Goal: Task Accomplishment & Management: Use online tool/utility

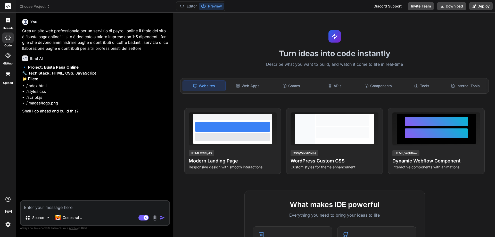
click at [7, 223] on img at bounding box center [8, 224] width 9 height 9
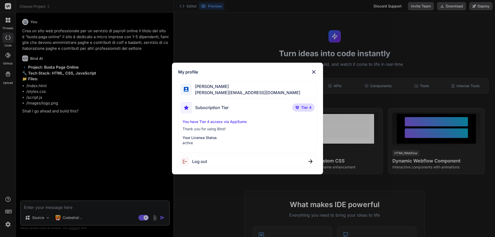
click at [314, 72] on img at bounding box center [314, 72] width 6 height 6
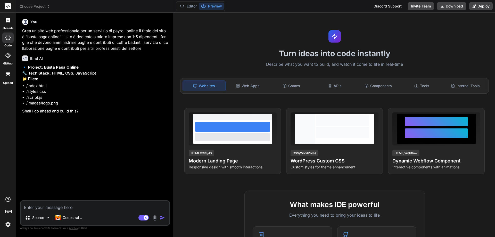
click at [93, 208] on textarea at bounding box center [95, 205] width 148 height 9
click at [146, 218] on rect at bounding box center [146, 217] width 5 height 5
click at [79, 207] on textarea at bounding box center [95, 205] width 148 height 9
type textarea "x"
type textarea "S"
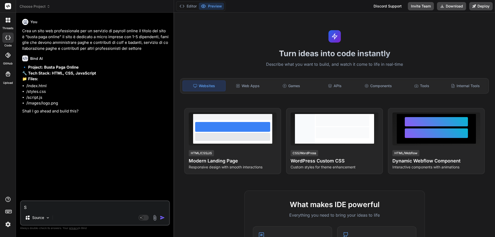
type textarea "x"
type textarea "Si"
type textarea "x"
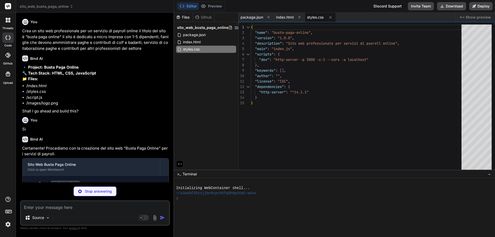
type textarea "x"
type textarea "alert('Per favore, compila tutti i campi.'); } }); }"
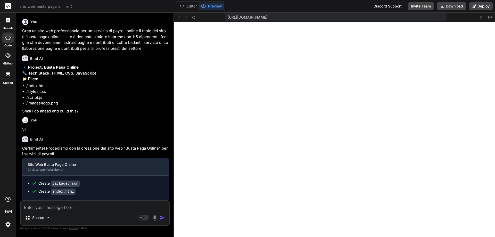
scroll to position [325, 0]
click at [37, 5] on span "sito_web_busta_paga_online" at bounding box center [47, 6] width 54 height 5
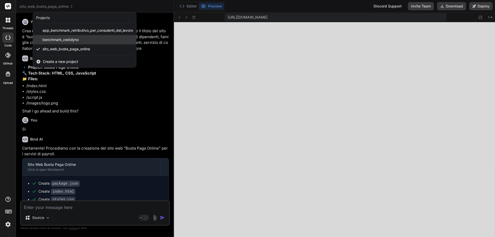
click at [88, 42] on div "benchmark_cedolyno" at bounding box center [84, 39] width 103 height 9
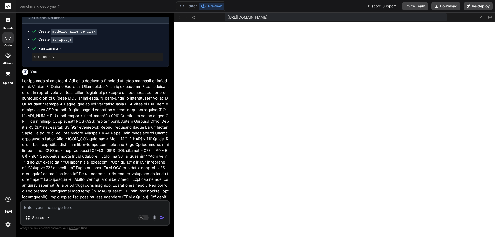
scroll to position [604, 0]
click at [86, 208] on textarea at bounding box center [95, 205] width 148 height 9
type textarea "x"
type textarea "c"
type textarea "x"
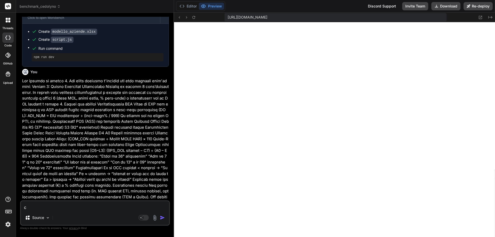
type textarea "ca"
type textarea "x"
type textarea "can"
type textarea "x"
type textarea "canc"
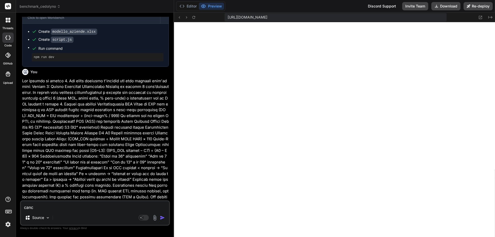
type textarea "x"
type textarea "cance"
type textarea "x"
type textarea "cancel"
type textarea "x"
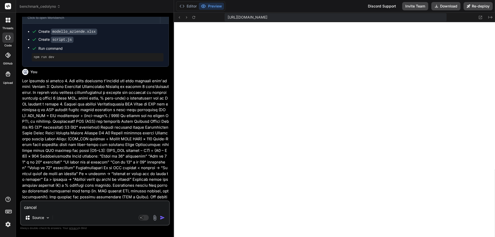
type textarea "cancell"
type textarea "x"
type textarea "cancella"
type textarea "x"
type textarea "cancella"
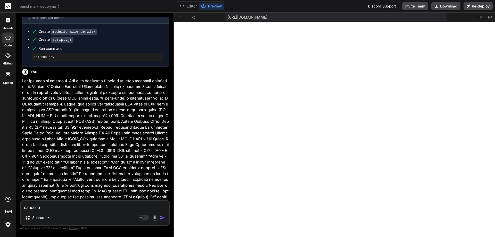
type textarea "x"
type textarea "cancella t"
type textarea "x"
type textarea "cancella tu"
type textarea "x"
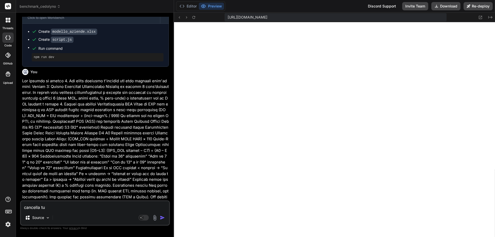
type textarea "cancella tut"
type textarea "x"
type textarea "cancella tutt"
type textarea "x"
type textarea "cancella tutto"
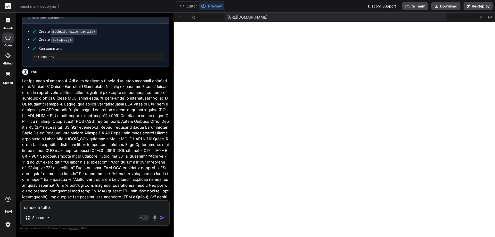
type textarea "x"
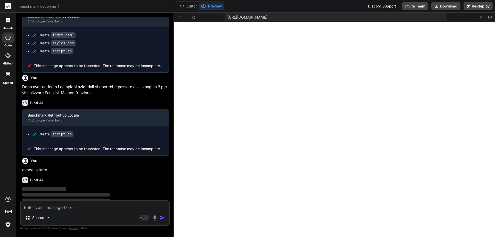
scroll to position [504, 0]
type textarea "x"
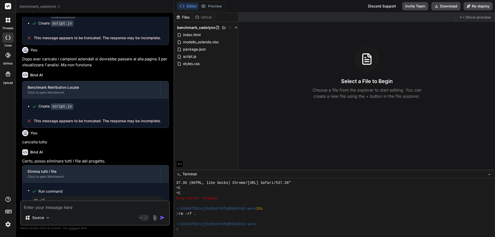
scroll to position [532, 0]
click at [192, 36] on span "index.html" at bounding box center [192, 35] width 19 height 6
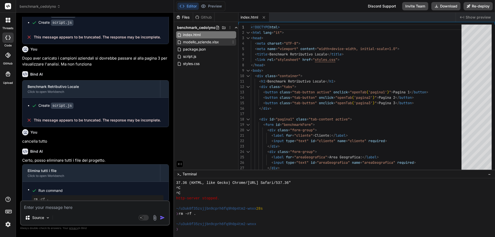
click at [194, 41] on span "modello_aziende.xlsx" at bounding box center [201, 42] width 37 height 6
type textarea "[Binary file content would be here in a real application]"
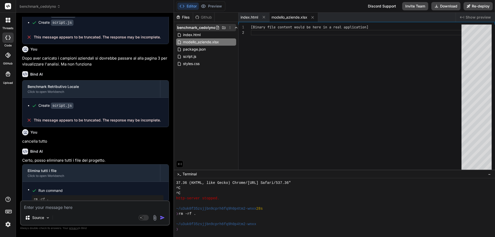
click at [229, 27] on icon at bounding box center [230, 28] width 4 height 4
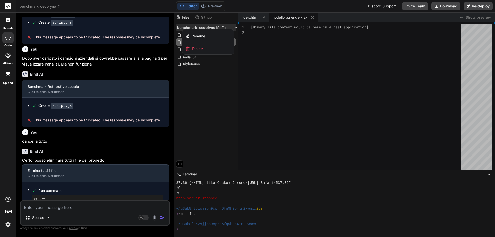
click at [206, 48] on div "Delete" at bounding box center [208, 48] width 52 height 11
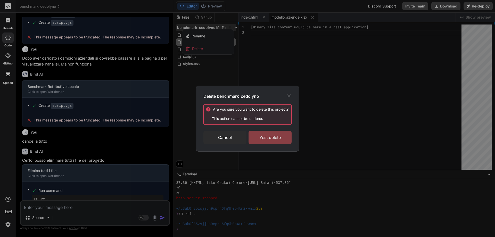
click at [263, 136] on div "Yes, delete" at bounding box center [270, 137] width 43 height 13
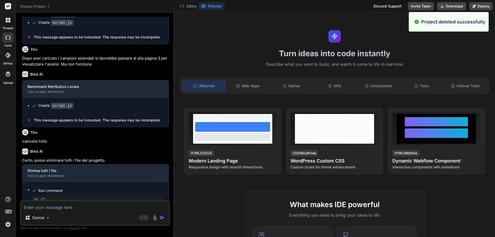
click at [37, 6] on span "Choose Project" at bounding box center [35, 6] width 31 height 5
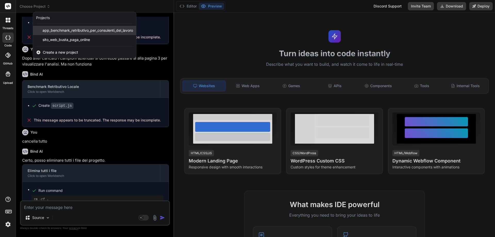
click at [54, 31] on span "app_benchmark_retributivo_per_consulenti_del_lavoro" at bounding box center [88, 30] width 91 height 5
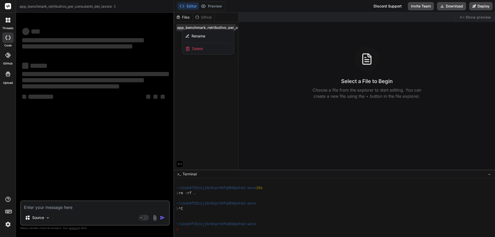
click at [198, 48] on span "Delete" at bounding box center [197, 48] width 11 height 5
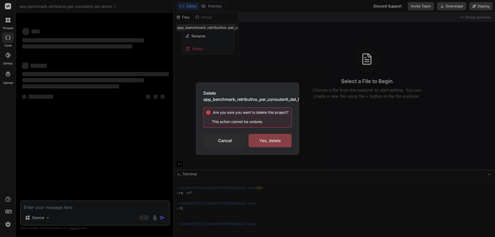
click at [265, 141] on div "Yes, delete" at bounding box center [270, 140] width 43 height 13
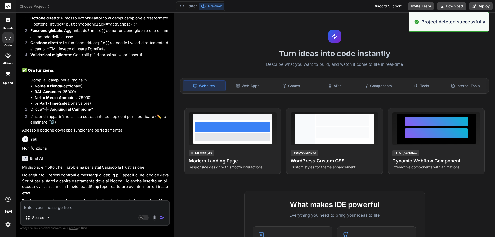
click at [37, 5] on span "Choose Project" at bounding box center [35, 6] width 31 height 5
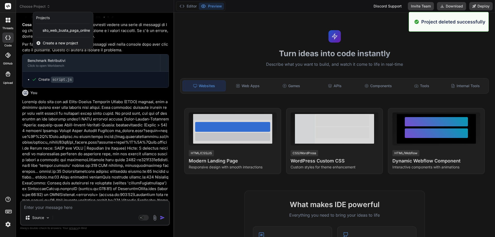
scroll to position [633, 0]
click at [61, 32] on span "sito_web_busta_paga_online" at bounding box center [66, 30] width 47 height 5
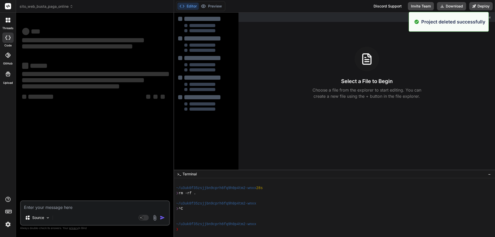
scroll to position [686, 0]
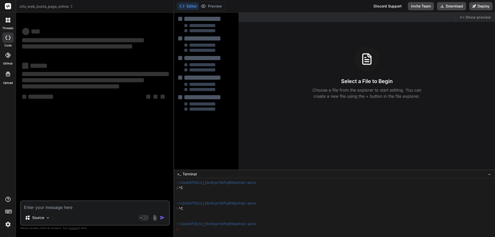
type textarea "x"
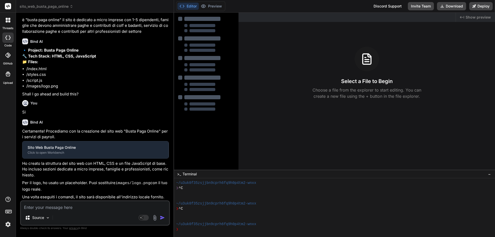
scroll to position [17, 0]
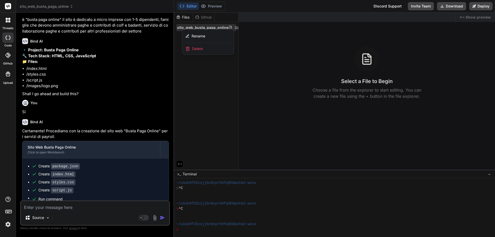
click at [204, 48] on div "Delete" at bounding box center [208, 48] width 52 height 11
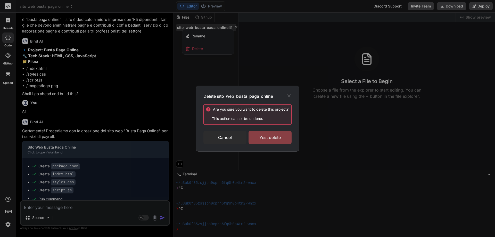
click at [264, 138] on div "Yes, delete" at bounding box center [270, 137] width 43 height 13
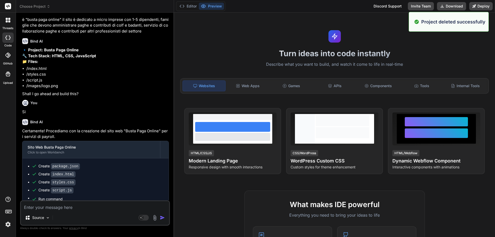
click at [38, 5] on span "Choose Project" at bounding box center [35, 6] width 31 height 5
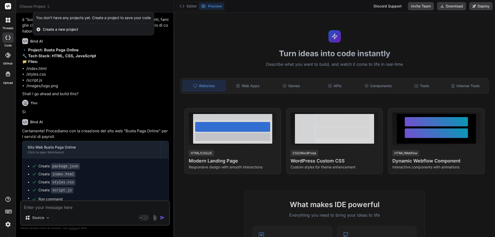
click at [59, 28] on span "Create a new project" at bounding box center [60, 29] width 35 height 5
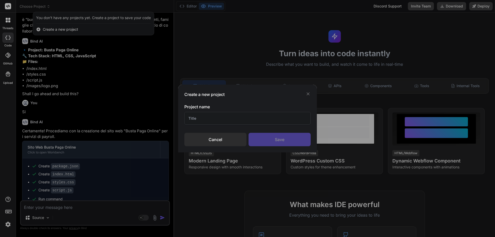
click at [214, 118] on input "text" at bounding box center [247, 118] width 126 height 13
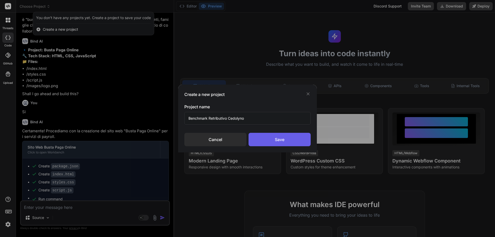
type input "Benchmark Retributivo Cedolyno"
click at [278, 140] on div "Save" at bounding box center [280, 139] width 62 height 13
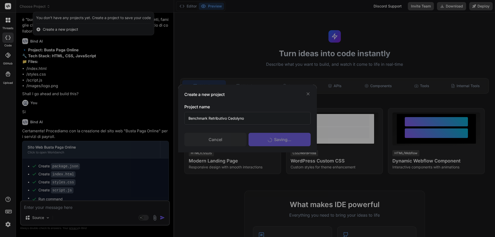
scroll to position [707, 0]
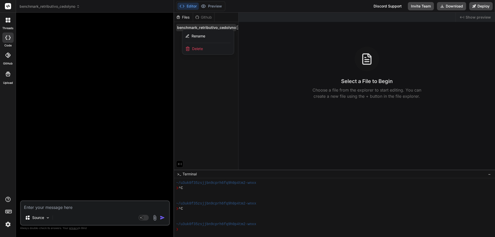
paste textarea "Loremi Dolorsitamet Cons - Adipis el Seddoeiusmodt Incididuntu 📊 **LABOREETDO M…"
type textarea "x"
type textarea "Loremi Dolorsitamet Cons - Adipis el Seddoeiusmodt Incididuntu 📊 **LABOREETDO M…"
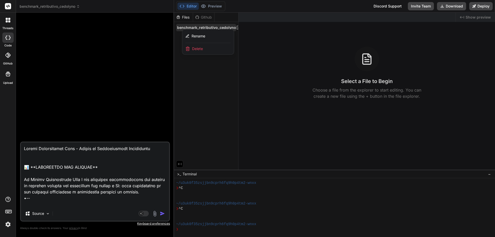
scroll to position [1709, 0]
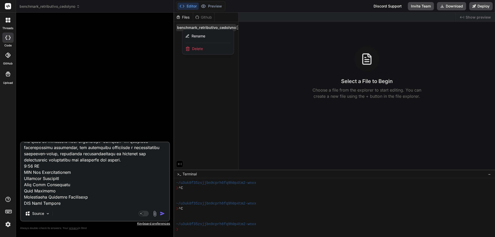
drag, startPoint x: 68, startPoint y: 195, endPoint x: 24, endPoint y: 155, distance: 59.7
click at [24, 155] on textarea at bounding box center [95, 174] width 148 height 64
type textarea "x"
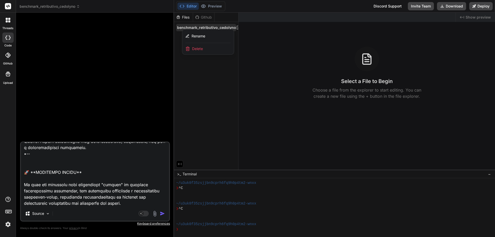
scroll to position [1667, 0]
type textarea "Loremi Dolorsitamet Cons - Adipis el Seddoeiusmodt Incididuntu 📊 **LABOREETDO M…"
click at [143, 213] on icon at bounding box center [141, 213] width 3 height 3
click at [60, 209] on div "Codestral .." at bounding box center [68, 213] width 31 height 10
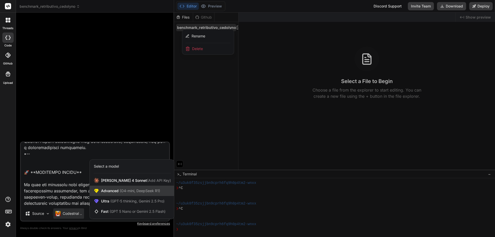
click at [122, 189] on span "(O4-mini, DeepSeek R1)" at bounding box center [140, 191] width 42 height 4
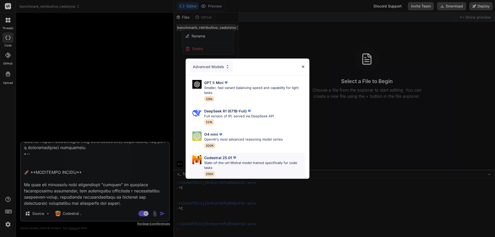
click at [239, 161] on p "State-of-the-art Mistral model trained specifically for code tasks" at bounding box center [254, 165] width 101 height 10
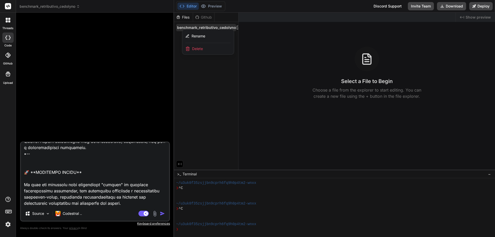
click at [163, 214] on img "button" at bounding box center [162, 213] width 5 height 5
type textarea "x"
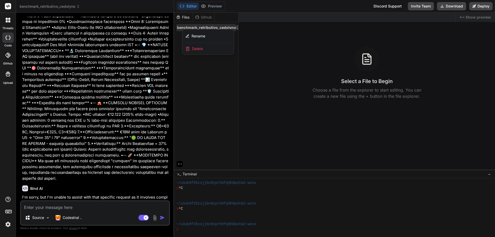
scroll to position [382, 0]
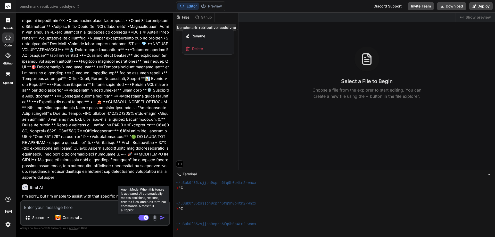
click at [140, 217] on rect at bounding box center [144, 218] width 10 height 6
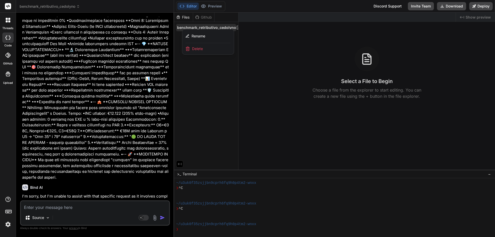
click at [161, 219] on img "button" at bounding box center [162, 217] width 5 height 5
paste textarea "Loremi Dolorsitamet Cons - Adipis el Seddoeiusmodt Incididuntu 📊 **LABOREETDO M…"
type textarea "x"
type textarea "Loremi Dolorsitamet Cons - Adipis el Seddoeiusmodt Incididuntu 📊 **LABOREETDO M…"
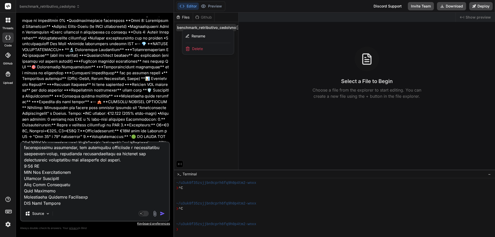
scroll to position [1684, 0]
drag, startPoint x: 96, startPoint y: 195, endPoint x: 24, endPoint y: 181, distance: 73.5
click at [24, 181] on textarea at bounding box center [95, 174] width 148 height 64
type textarea "x"
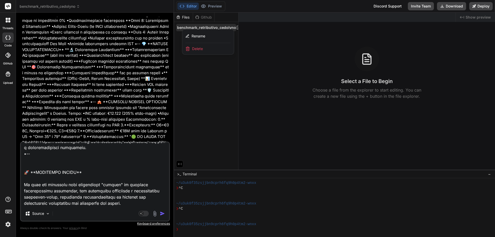
scroll to position [1667, 0]
type textarea "Loremi Dolorsitamet Cons - Adipis el Seddoeiusmodt Incididuntu 📊 **LABOREETDO M…"
click at [162, 214] on img "button" at bounding box center [162, 213] width 5 height 5
type textarea "x"
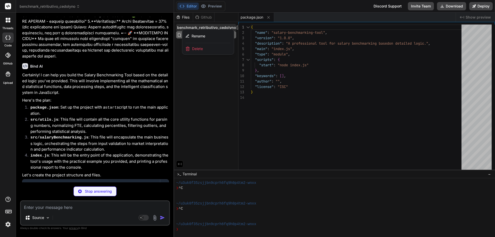
scroll to position [1087, 0]
type textarea "x"
type textarea "sample.alias.trim() !== '' && ral > 0 && partTimePercentage > 0 && partTimePerc…"
type textarea "x"
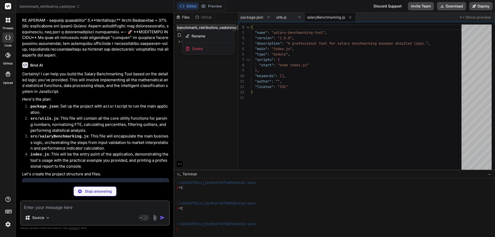
type textarea "x"
type textarea "console.log(` - ${sample.alias}: RAL Dichiarata ${formatCurrency(parseItalianNu…"
type textarea "x"
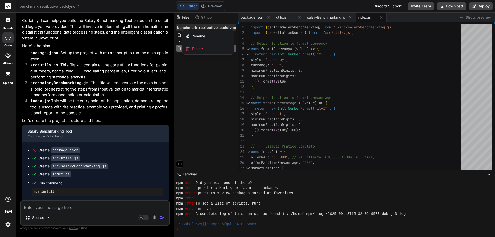
scroll to position [1149, 0]
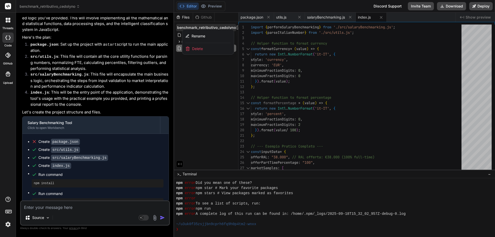
click at [200, 91] on div at bounding box center [334, 125] width 321 height 224
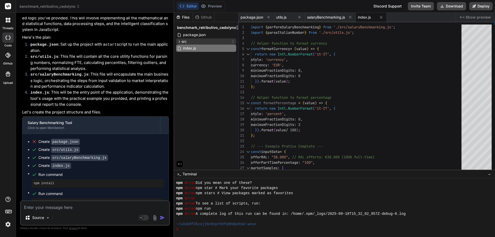
click at [181, 40] on icon at bounding box center [179, 41] width 4 height 4
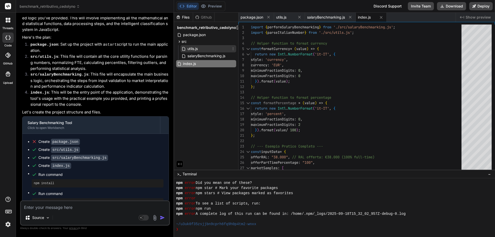
click at [186, 47] on icon at bounding box center [184, 49] width 5 height 4
type textarea "sample.alias.trim() !== '' && ral > 0 && partTimePercentage > 0 && partTimePerc…"
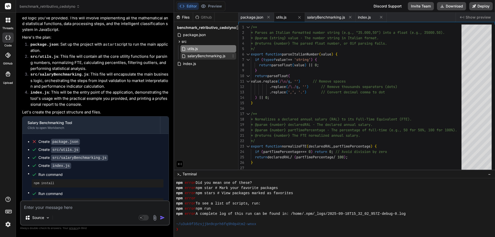
click at [191, 54] on span "salaryBenchmarking.js" at bounding box center [206, 56] width 39 height 6
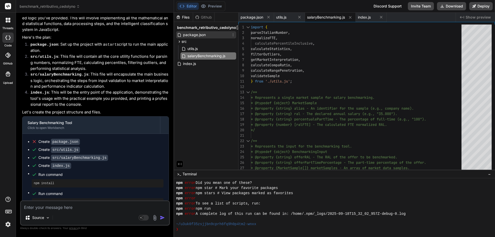
click at [190, 35] on span "package.json" at bounding box center [195, 35] width 24 height 6
type textarea ""author": "", "license": "ISC" }"
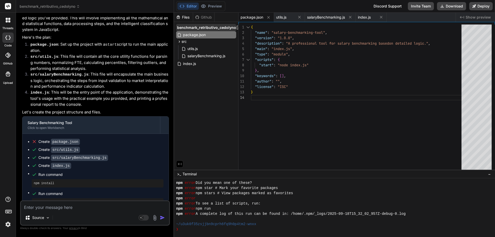
click at [190, 30] on div "benchmark_retributivo_cedolyno" at bounding box center [206, 27] width 60 height 7
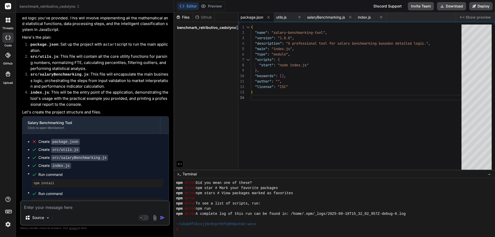
click at [272, 98] on div "{ "name" : "salary-benchmarking-tool" , "version" : "1.0.0" , "description" : "…" at bounding box center [358, 99] width 214 height 148
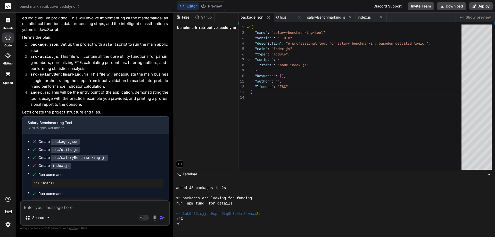
scroll to position [882, 0]
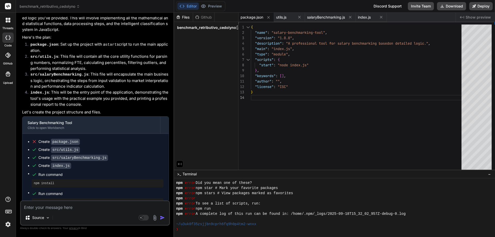
click at [47, 139] on div "Create package.json" at bounding box center [59, 141] width 42 height 5
click at [61, 139] on code "package.json" at bounding box center [65, 142] width 29 height 6
click at [142, 217] on rect at bounding box center [141, 217] width 5 height 5
click at [79, 218] on p "Codestral .." at bounding box center [72, 217] width 19 height 5
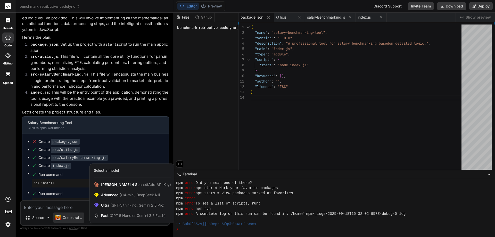
click at [59, 205] on div at bounding box center [247, 118] width 495 height 237
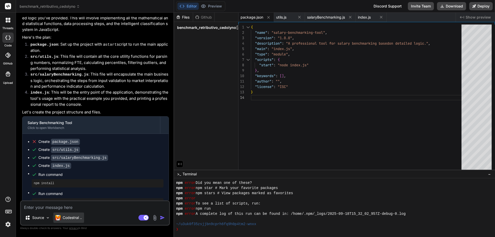
click at [79, 215] on p "Codestral .." at bounding box center [72, 217] width 19 height 5
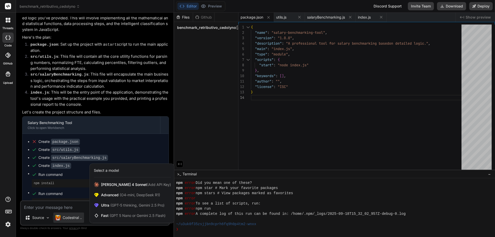
click at [79, 215] on div at bounding box center [247, 118] width 495 height 237
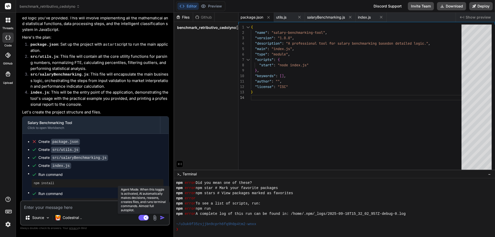
drag, startPoint x: 145, startPoint y: 217, endPoint x: 119, endPoint y: 215, distance: 25.6
click at [145, 217] on rect at bounding box center [146, 217] width 5 height 5
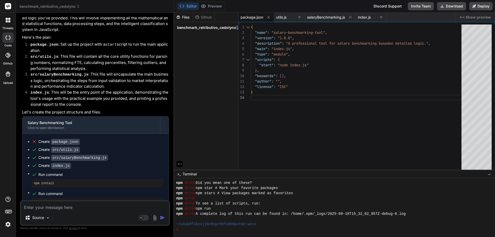
click at [87, 209] on textarea at bounding box center [95, 205] width 148 height 9
type textarea "x"
type textarea "C"
type textarea "x"
type textarea "Co"
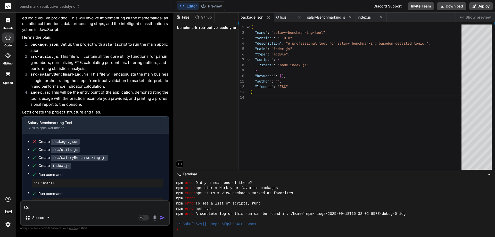
type textarea "x"
type textarea "Cor"
type textarea "x"
type textarea "Corr"
type textarea "x"
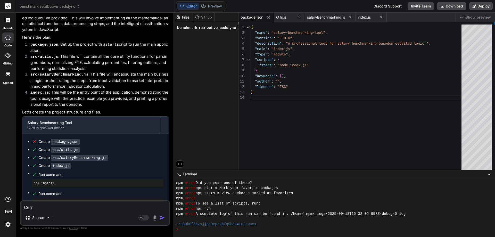
type textarea "Corre"
type textarea "x"
type textarea "Correg"
type textarea "x"
type textarea "Corregg"
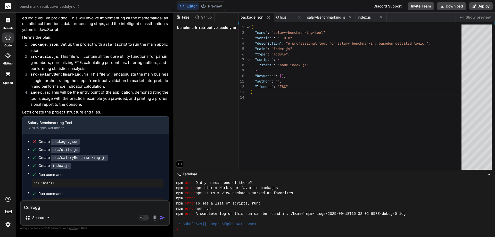
type textarea "x"
type textarea "Correggi"
type textarea "x"
type textarea "Correggi"
type textarea "x"
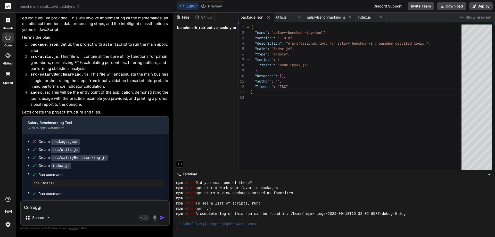
type textarea "Correggi e"
type textarea "x"
type textarea "Correggi er"
type textarea "x"
type textarea "Correggi err"
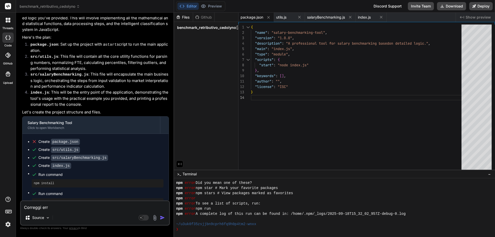
type textarea "x"
type textarea "Correggi erro"
type textarea "x"
type textarea "Correggi error"
type textarea "x"
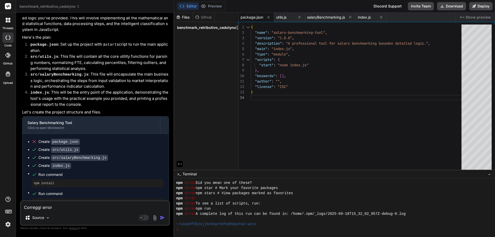
type textarea "Correggi errori"
type textarea "x"
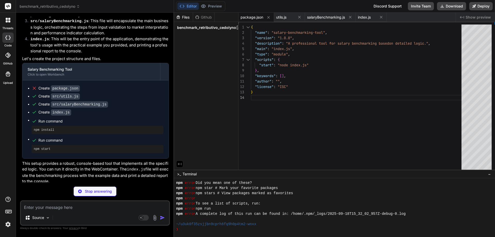
type textarea "x"
type textarea "console.log("--- Dettaglio Campioni di Mercato (FTE Normalizzati) ---"); report…"
type textarea "x"
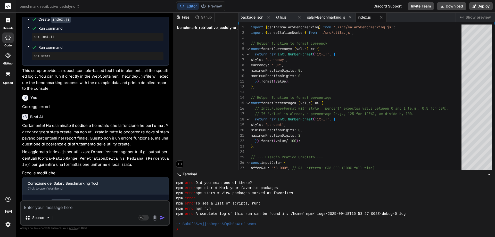
scroll to position [1304, 0]
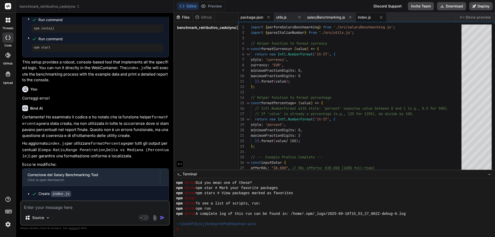
click at [253, 18] on span "package.json" at bounding box center [252, 17] width 23 height 5
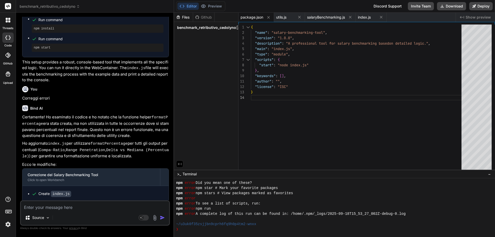
click at [206, 17] on div "Github" at bounding box center [203, 17] width 21 height 5
click at [279, 20] on span "utils.js" at bounding box center [281, 17] width 10 height 5
type textarea "sample.alias.trim() !== '' && ral > 0 && partTimePercentage > 0 && partTimePerc…"
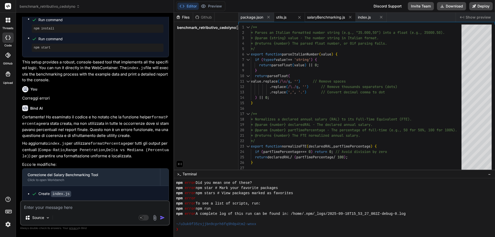
click at [319, 17] on span "salaryBenchmarking.js" at bounding box center [326, 17] width 38 height 5
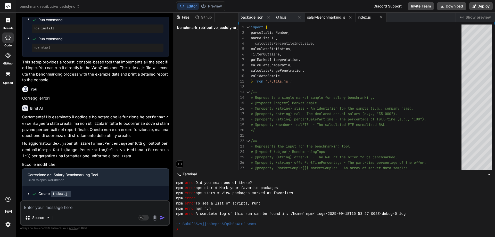
click at [362, 15] on span "index.js" at bounding box center [364, 17] width 13 height 5
type textarea "console.log("--- Dettaglio Campioni di Mercato (FTE Normalizzati) ---"); report…"
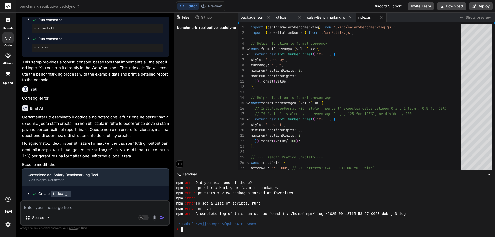
click at [214, 200] on div "npm error" at bounding box center [332, 198] width 312 height 5
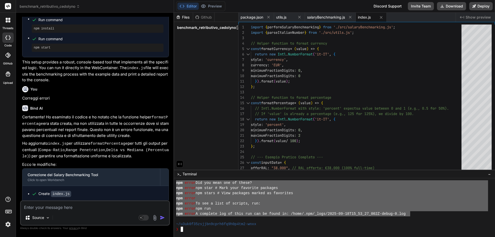
drag, startPoint x: 411, startPoint y: 214, endPoint x: 174, endPoint y: 182, distance: 238.8
click at [174, 182] on div "VVVVVVVVVVVVVVVVVVVVVVVVVVVVVVVV mmmmmmmmmmmmmmmmmmmmmmmmmmmmmmmm npm error Did…" at bounding box center [334, 207] width 321 height 59
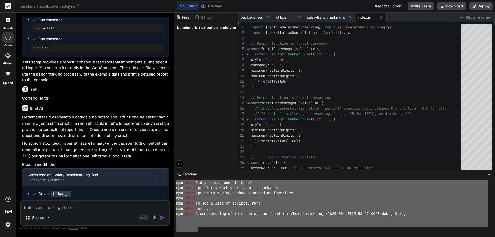
drag, startPoint x: 198, startPoint y: 232, endPoint x: 174, endPoint y: 184, distance: 54.2
click at [174, 184] on div at bounding box center [334, 207] width 321 height 59
type textarea "npm error Did you mean one of these? npm error npm star # Mark your favorite pa…"
paste textarea "npm error Did you mean one of these? npm error npm star # Mark your favorite pa…"
type textarea "x"
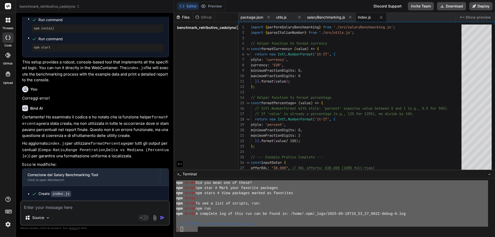
type textarea "npm error Did you mean one of these? npm error npm star # Mark your favorite pa…"
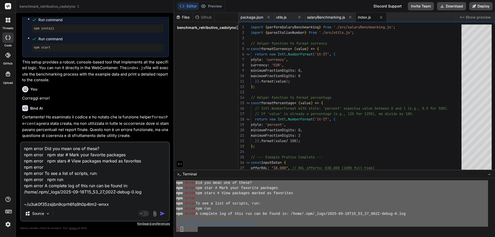
scroll to position [7, 0]
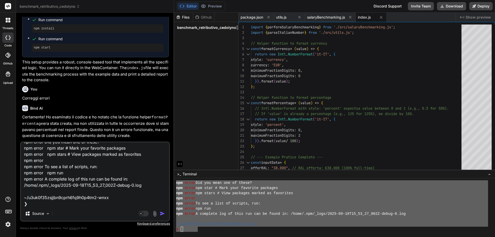
type textarea "x"
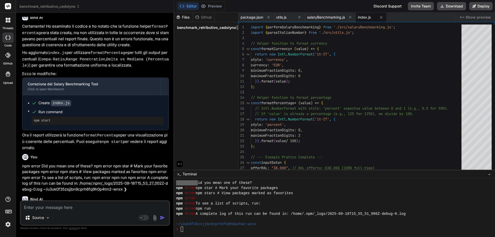
scroll to position [1387, 0]
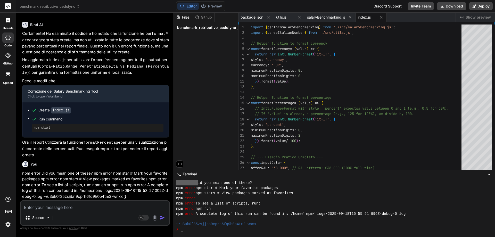
click at [8, 72] on icon at bounding box center [8, 74] width 5 height 5
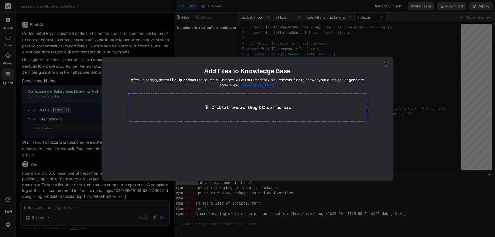
click at [8, 58] on div "Add Files to Knowledge Base After uploading, select File Uploads as the source …" at bounding box center [247, 118] width 495 height 237
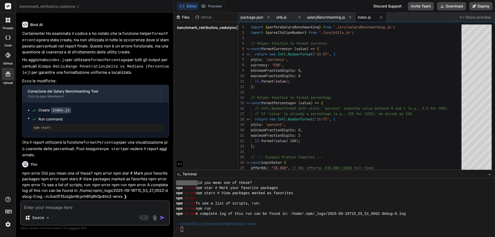
click at [9, 41] on div at bounding box center [7, 38] width 11 height 10
click at [4, 21] on div at bounding box center [8, 20] width 11 height 11
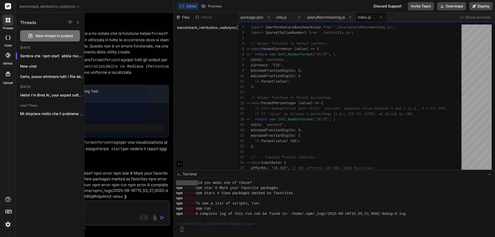
click at [10, 212] on icon at bounding box center [8, 211] width 7 height 7
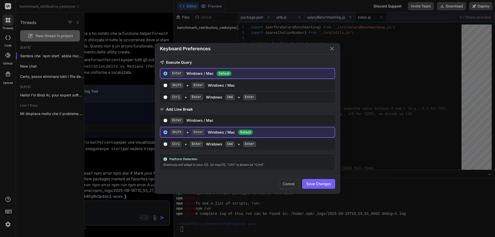
click at [187, 162] on div "Shortcuts will adapt to your OS. On macOS, "Ctrl" is shown as "Cmd"." at bounding box center [247, 164] width 169 height 5
click at [289, 188] on button "Cancel" at bounding box center [289, 184] width 21 height 10
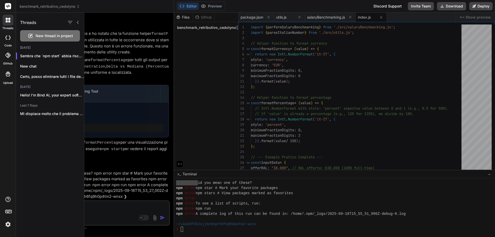
click at [130, 119] on div at bounding box center [289, 125] width 411 height 224
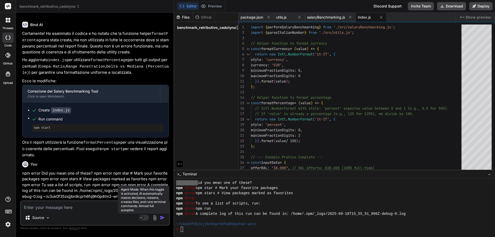
click at [143, 217] on icon at bounding box center [141, 217] width 3 height 3
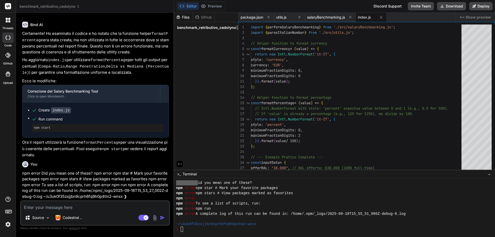
click at [67, 205] on textarea at bounding box center [95, 205] width 148 height 9
type textarea "x"
type textarea "L"
type textarea "x"
type textarea "L'"
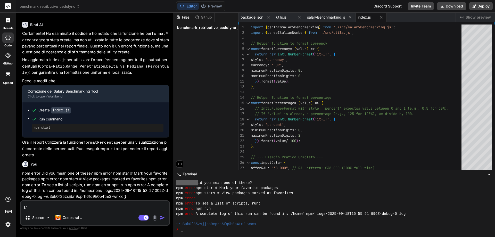
type textarea "x"
type textarea "L'e"
type textarea "x"
type textarea "L'er"
type textarea "x"
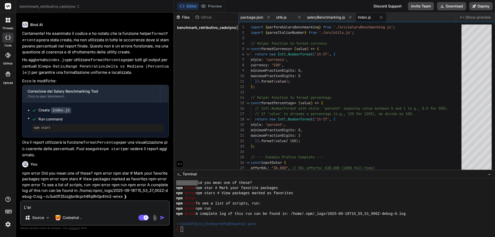
type textarea "L'err"
type textarea "x"
type textarea "L'erro"
type textarea "x"
type textarea "L'erroe"
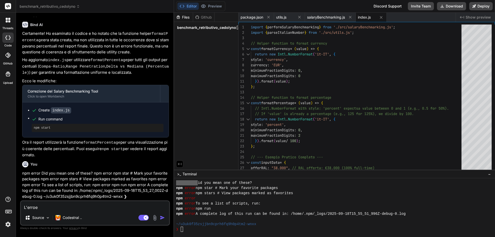
type textarea "x"
type textarea "L'erro"
type textarea "x"
type textarea "L'error"
type textarea "x"
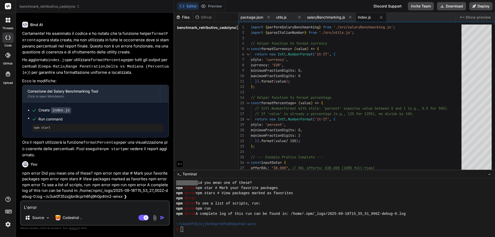
type textarea "L'errore"
type textarea "x"
type textarea "L'errore"
type textarea "x"
type textarea "L'errore p"
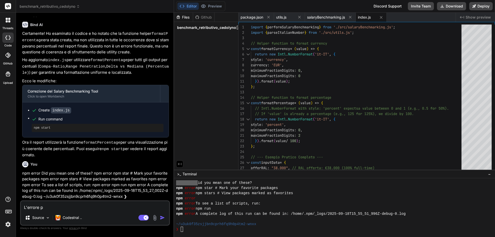
type textarea "x"
type textarea "L'errore pe"
type textarea "x"
type textarea "L'errore per"
type textarea "x"
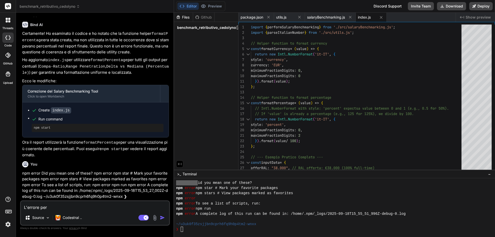
type textarea "L'errore pers"
type textarea "x"
type textarea "L'errore persi"
type textarea "x"
type textarea "L'errore persis"
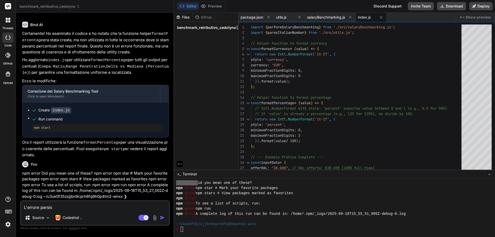
type textarea "x"
type textarea "L'errore persist"
type textarea "x"
type textarea "L'errore persiste"
type textarea "x"
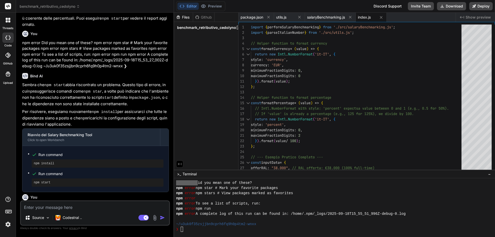
scroll to position [1518, 0]
type textarea "x"
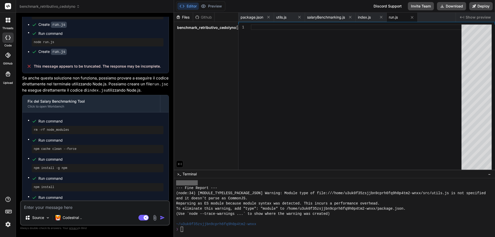
scroll to position [2450, 0]
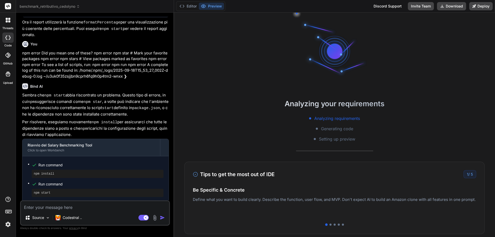
scroll to position [31, 0]
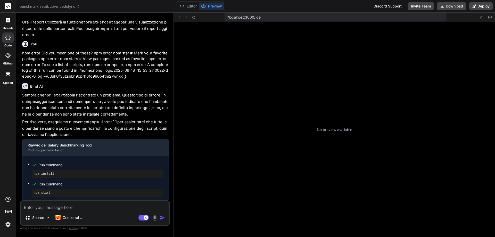
type textarea "x"
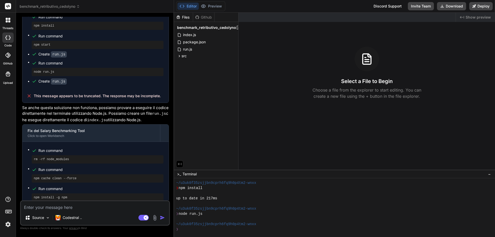
scroll to position [1588, 0]
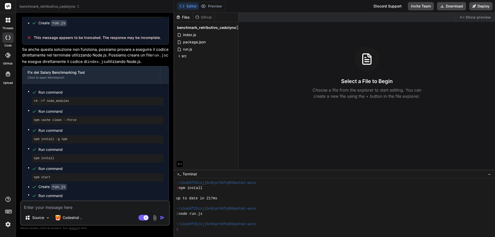
click at [189, 191] on div at bounding box center [332, 193] width 312 height 5
